Goal: Check status: Check status

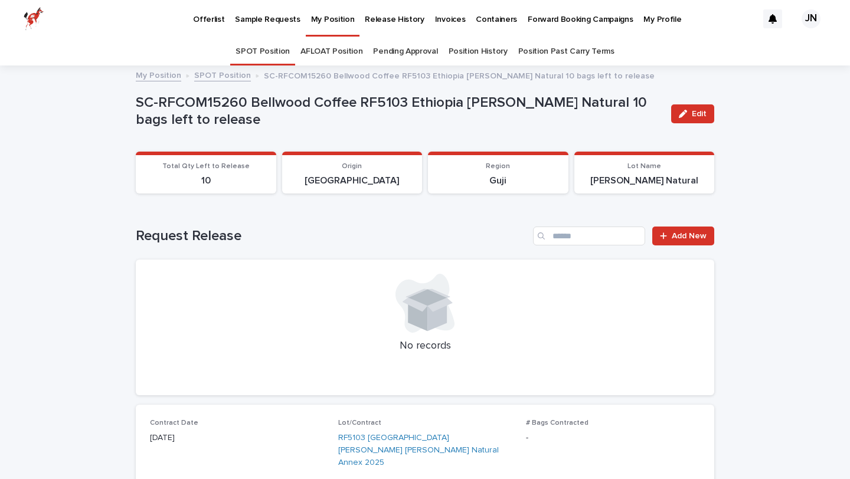
click at [332, 14] on p "My Position" at bounding box center [333, 12] width 44 height 25
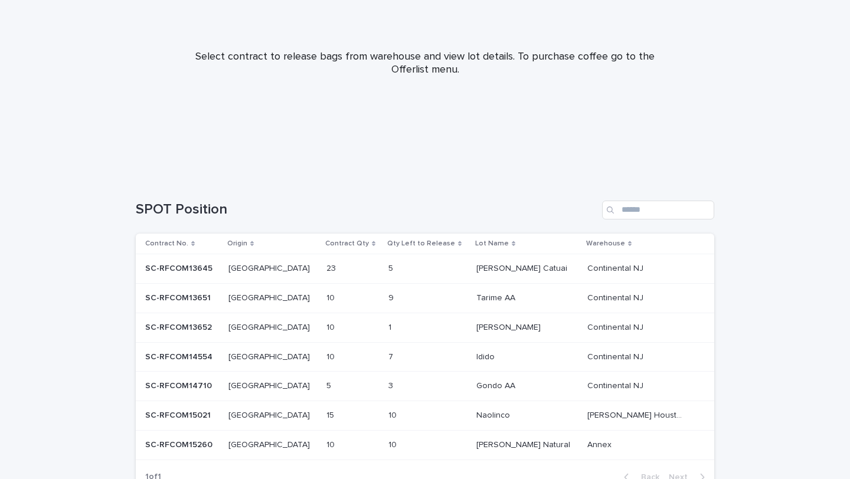
scroll to position [207, 0]
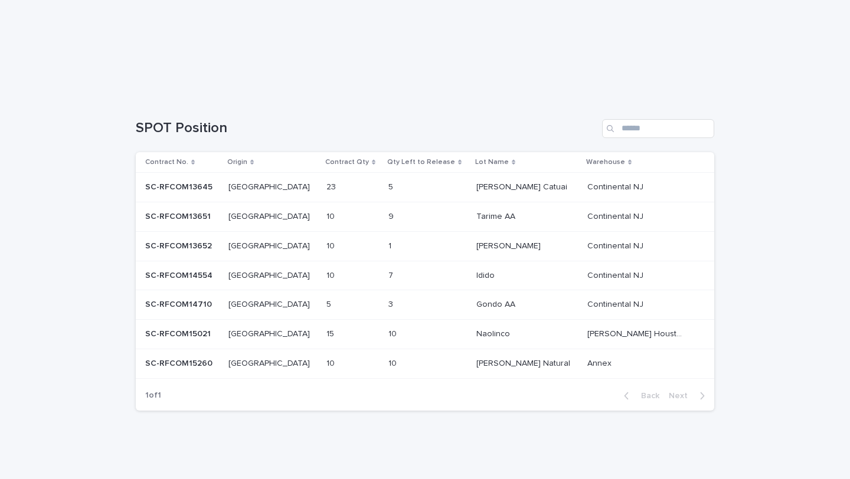
click at [455, 217] on div "9 9" at bounding box center [427, 216] width 78 height 19
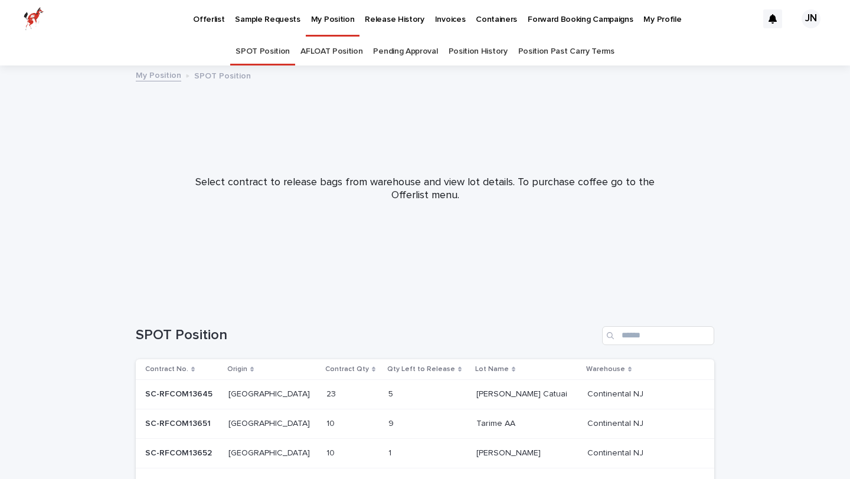
scroll to position [38, 0]
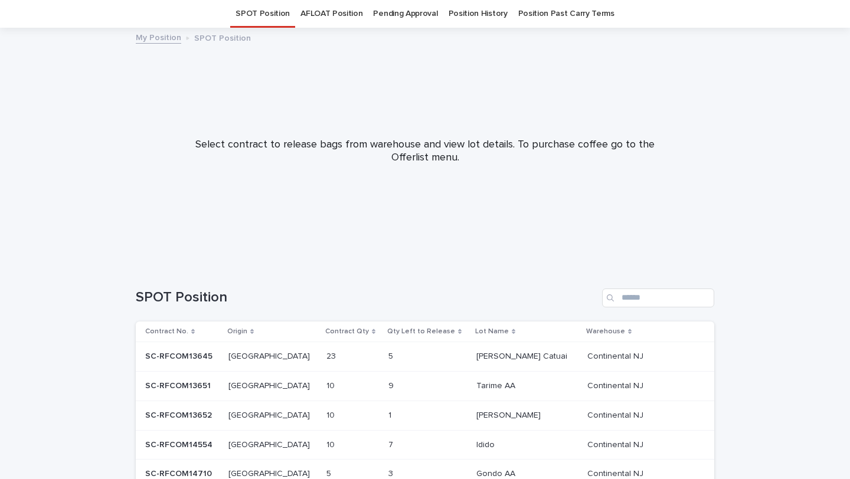
click at [322, 353] on td "23 23" at bounding box center [353, 357] width 62 height 30
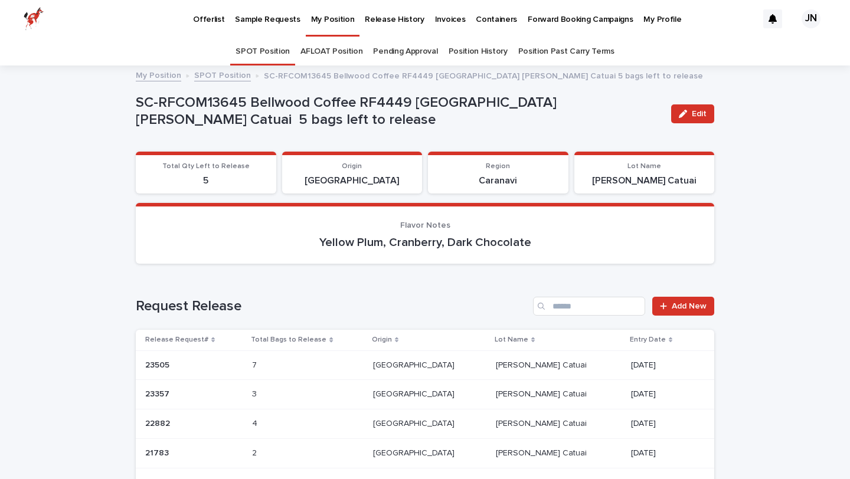
click at [325, 12] on p "My Position" at bounding box center [333, 12] width 44 height 25
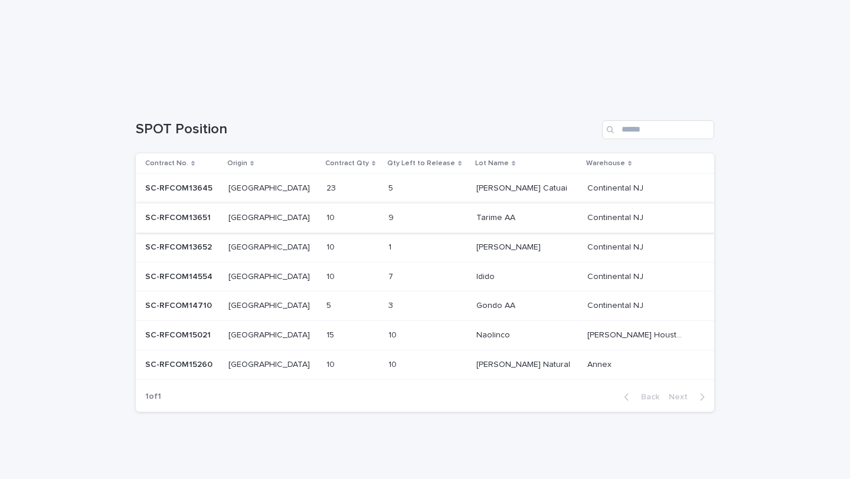
scroll to position [207, 0]
click at [384, 224] on td "9 9" at bounding box center [428, 217] width 88 height 30
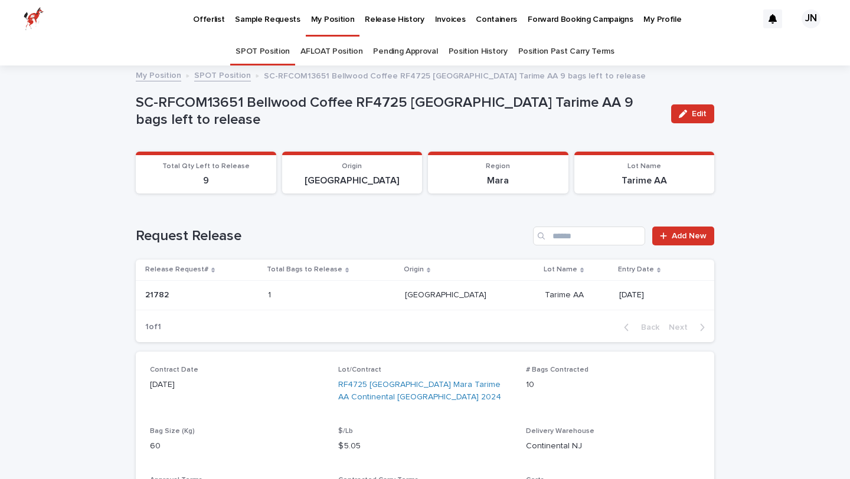
click at [321, 27] on link "My Position" at bounding box center [333, 17] width 54 height 35
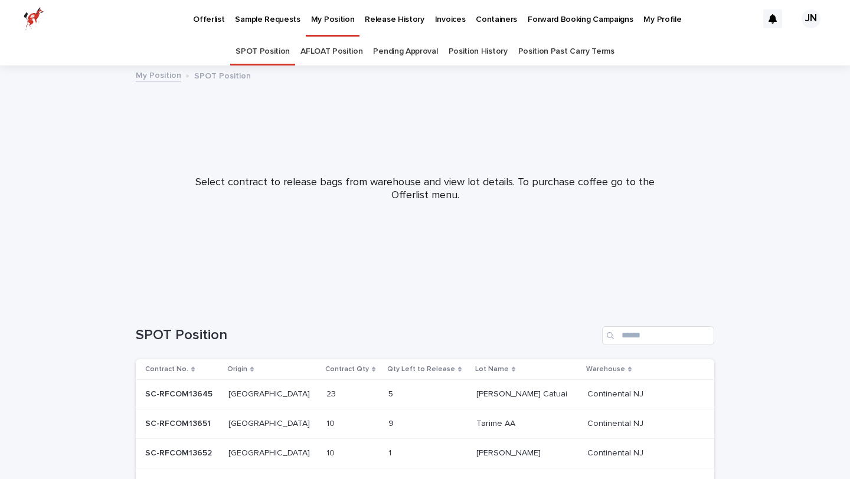
click at [388, 402] on div "5 5" at bounding box center [427, 394] width 78 height 19
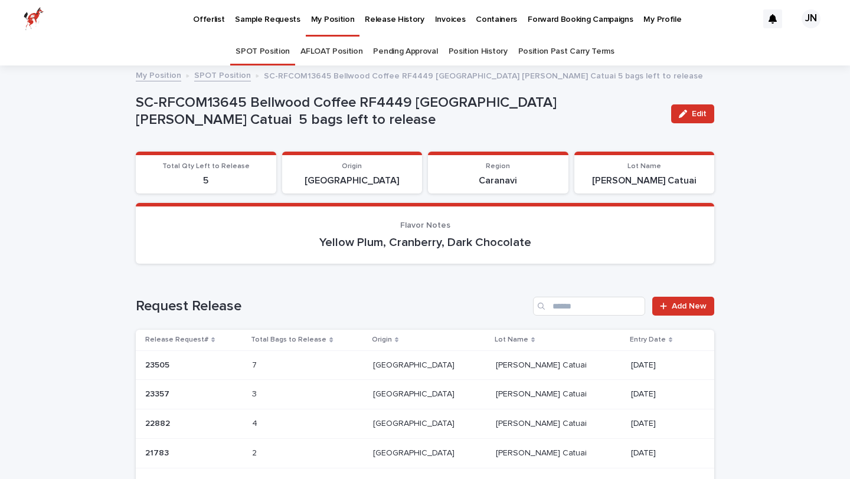
click at [324, 32] on link "My Position" at bounding box center [333, 17] width 54 height 35
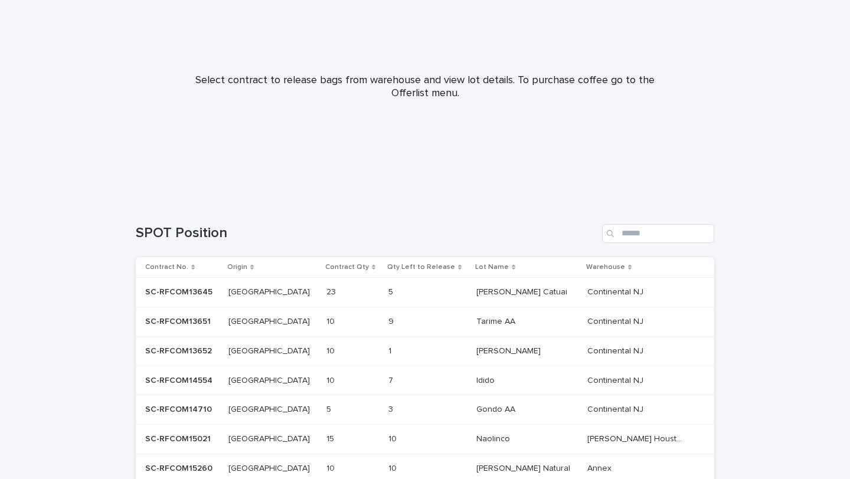
scroll to position [207, 0]
